Goal: Task Accomplishment & Management: Use online tool/utility

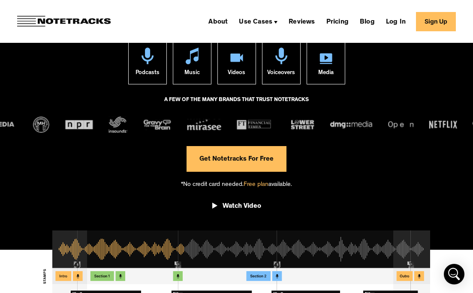
scroll to position [123, 0]
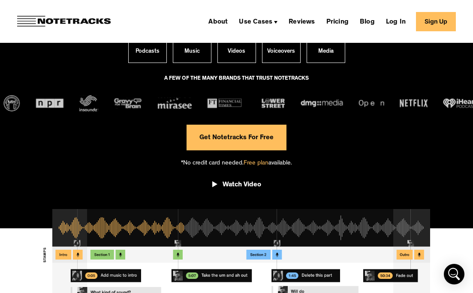
click at [257, 162] on span "Free plan" at bounding box center [256, 163] width 25 height 6
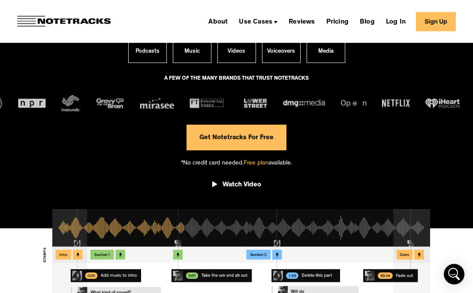
click at [258, 129] on link "Get Notetracks For Free" at bounding box center [236, 138] width 100 height 26
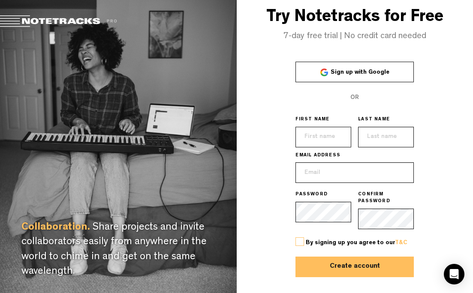
click at [324, 143] on input "text" at bounding box center [323, 137] width 56 height 21
type input "[PERSON_NAME]"
click at [325, 169] on input "email" at bounding box center [354, 172] width 118 height 21
type input "[EMAIL_ADDRESS][DOMAIN_NAME]"
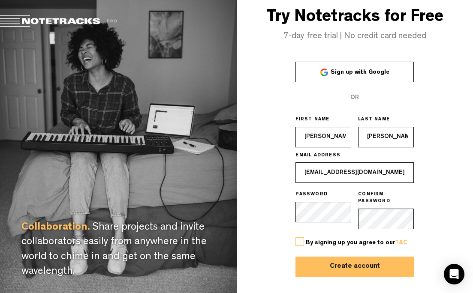
click at [328, 242] on span "By signing up you agree to our T&C" at bounding box center [357, 243] width 102 height 6
click at [303, 240] on label at bounding box center [299, 242] width 9 height 9
click at [0, 0] on input "checkbox" at bounding box center [0, 0] width 0 height 0
click at [313, 267] on button "Create account" at bounding box center [354, 267] width 118 height 21
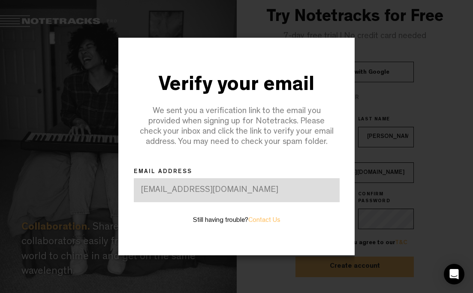
click at [270, 211] on div "Verify your email We sent you a verification link to the email you provided whe…" at bounding box center [236, 146] width 237 height 217
click at [271, 183] on div "[EMAIL_ADDRESS][DOMAIN_NAME]" at bounding box center [237, 190] width 206 height 24
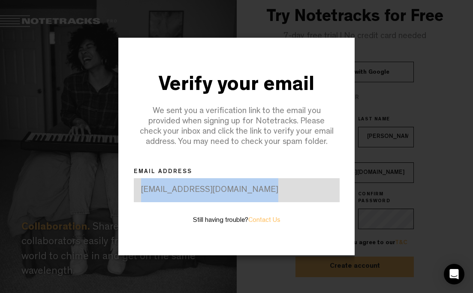
click at [271, 183] on div "[EMAIL_ADDRESS][DOMAIN_NAME]" at bounding box center [237, 190] width 206 height 24
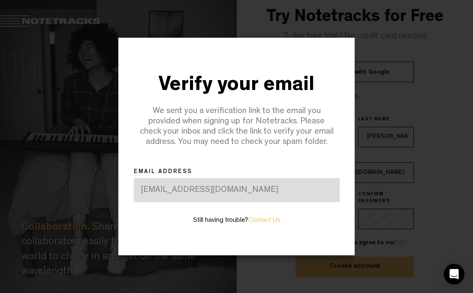
click at [268, 188] on div "[EMAIL_ADDRESS][DOMAIN_NAME]" at bounding box center [237, 190] width 206 height 24
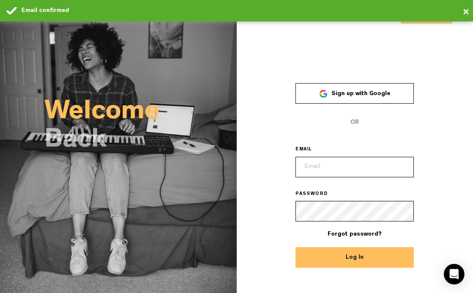
type input "[EMAIL_ADDRESS][DOMAIN_NAME]"
click at [321, 256] on button "Log In" at bounding box center [354, 257] width 118 height 21
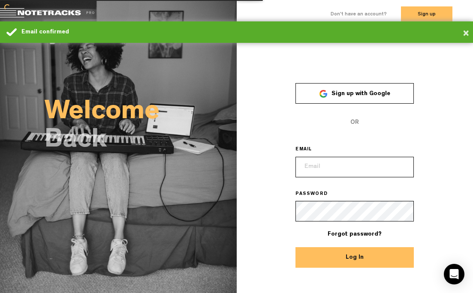
type input "[EMAIL_ADDRESS][DOMAIN_NAME]"
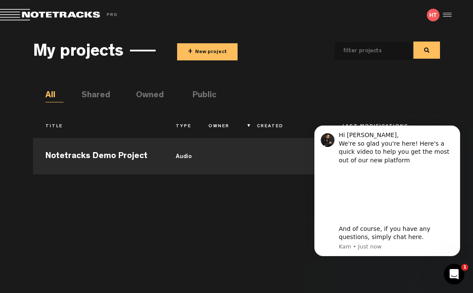
click at [224, 48] on button "+ New project" at bounding box center [207, 51] width 60 height 17
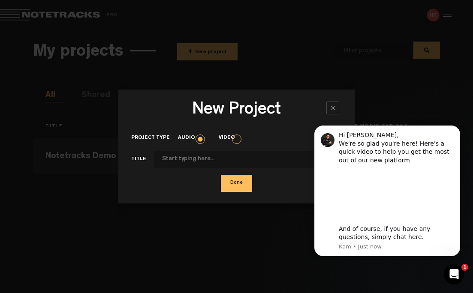
click at [237, 138] on label "Video" at bounding box center [231, 138] width 24 height 7
click at [0, 0] on input "Video" at bounding box center [0, 0] width 0 height 0
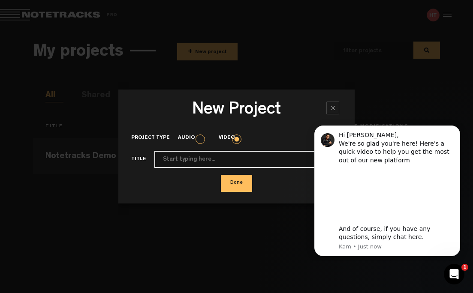
click at [229, 154] on input "Project type" at bounding box center [248, 159] width 188 height 17
type input "Practice"
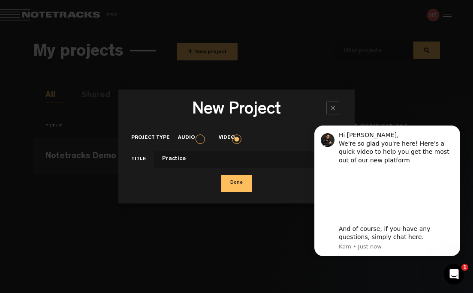
click at [237, 189] on button "Done" at bounding box center [236, 183] width 31 height 17
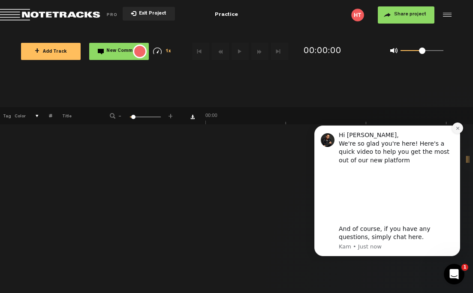
click at [458, 129] on icon "Dismiss notification" at bounding box center [457, 128] width 5 height 5
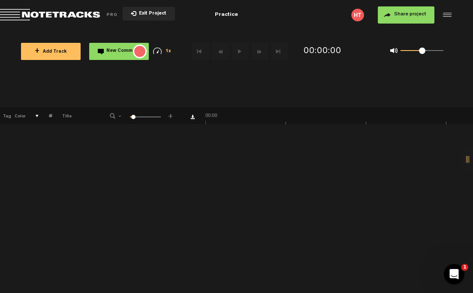
click at [448, 14] on div at bounding box center [445, 15] width 13 height 13
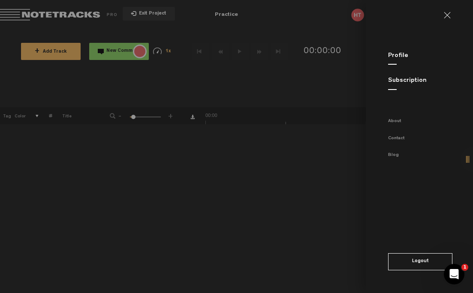
click at [447, 13] on link at bounding box center [451, 15] width 14 height 7
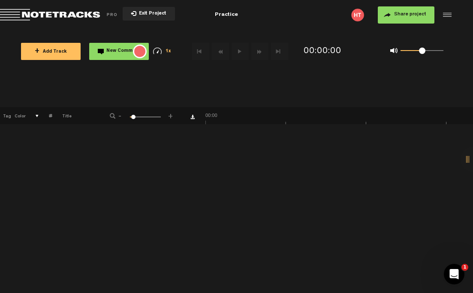
click at [141, 54] on div "{{ tooltip_message }}" at bounding box center [140, 52] width 14 height 14
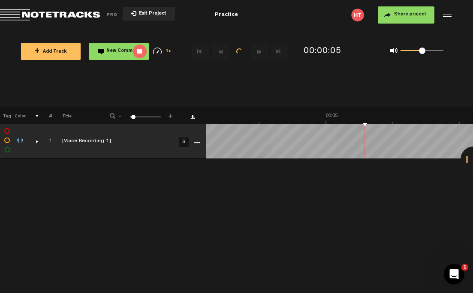
scroll to position [0, 214]
